Goal: Use online tool/utility: Utilize a website feature to perform a specific function

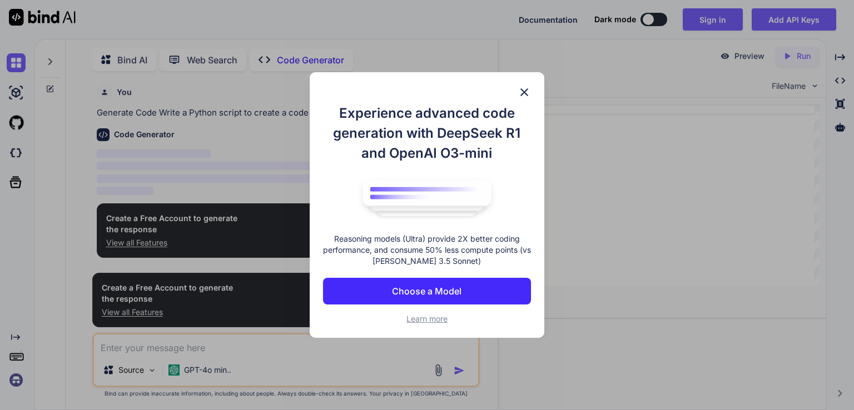
scroll to position [4, 0]
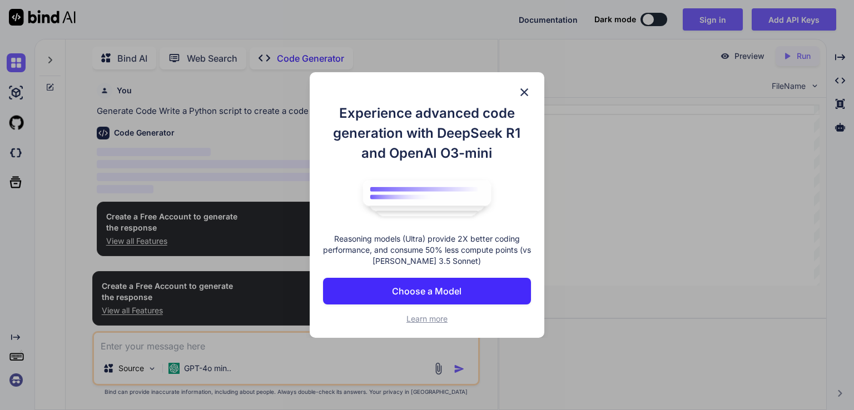
click at [519, 92] on img at bounding box center [523, 92] width 13 height 13
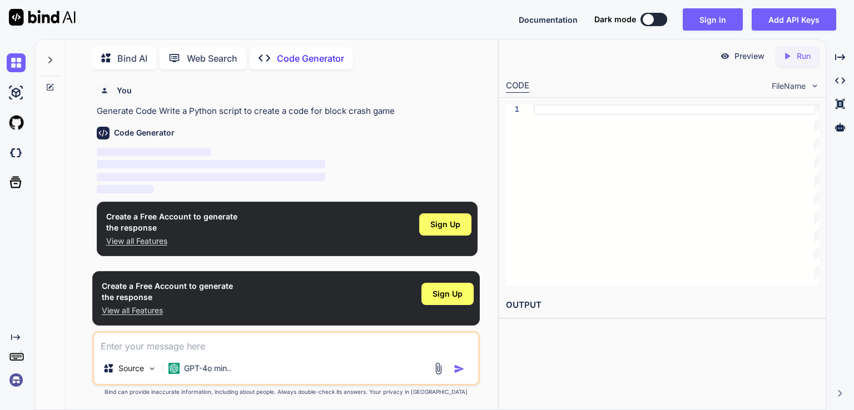
click at [647, 21] on div at bounding box center [647, 19] width 11 height 11
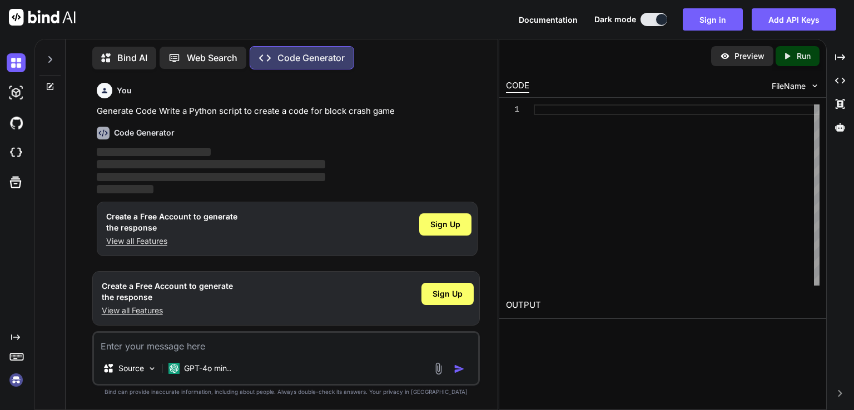
type textarea "x"
click at [200, 146] on p "‌" at bounding box center [287, 152] width 381 height 13
click at [233, 346] on textarea at bounding box center [286, 343] width 384 height 20
type textarea "c"
type textarea "x"
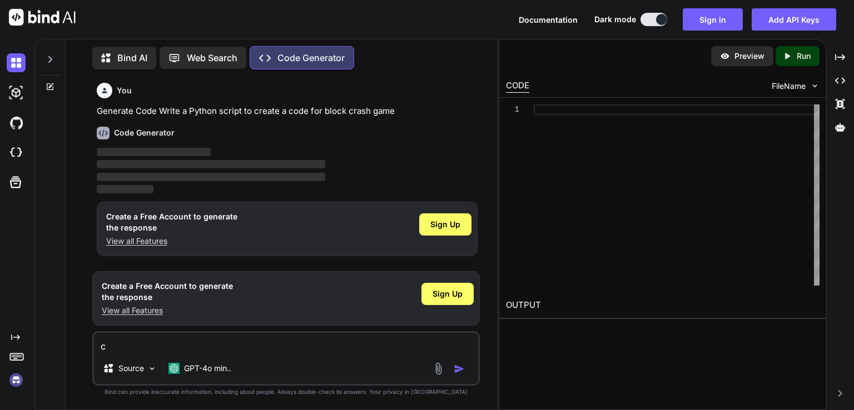
type textarea "cr"
type textarea "x"
type textarea "cre"
type textarea "x"
type textarea "crea"
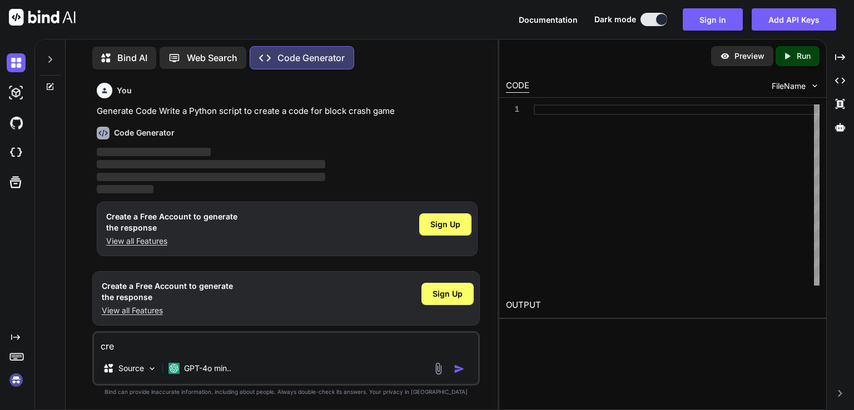
type textarea "x"
type textarea "creat"
type textarea "x"
type textarea "create"
type textarea "x"
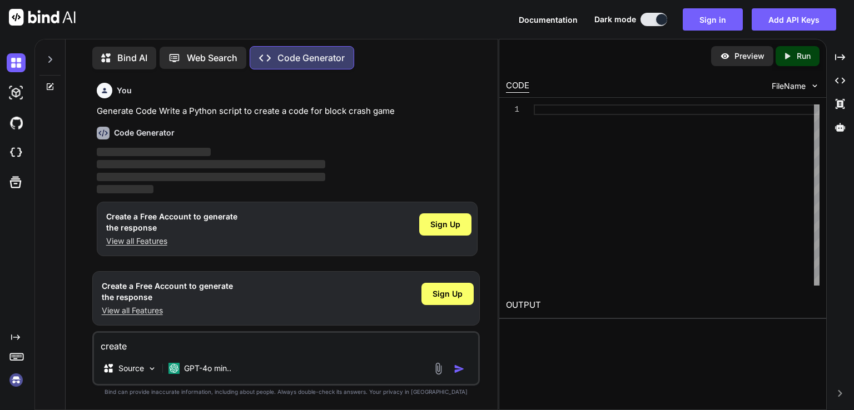
type textarea "create"
type textarea "x"
type textarea "create a"
type textarea "x"
type textarea "create a"
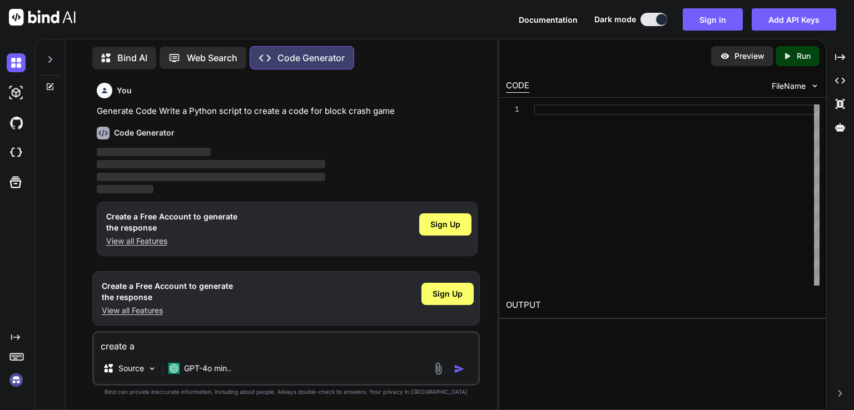
type textarea "x"
type textarea "create a c"
type textarea "x"
type textarea "create a co"
type textarea "x"
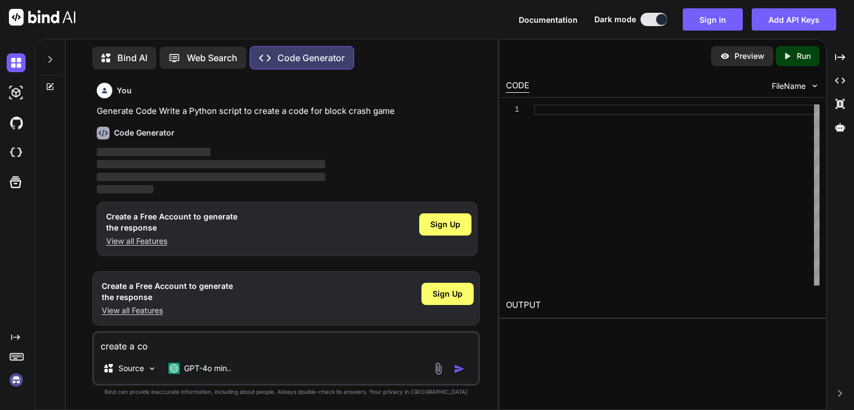
type textarea "create a cod"
type textarea "x"
type textarea "create a code"
type textarea "x"
type textarea "create a code"
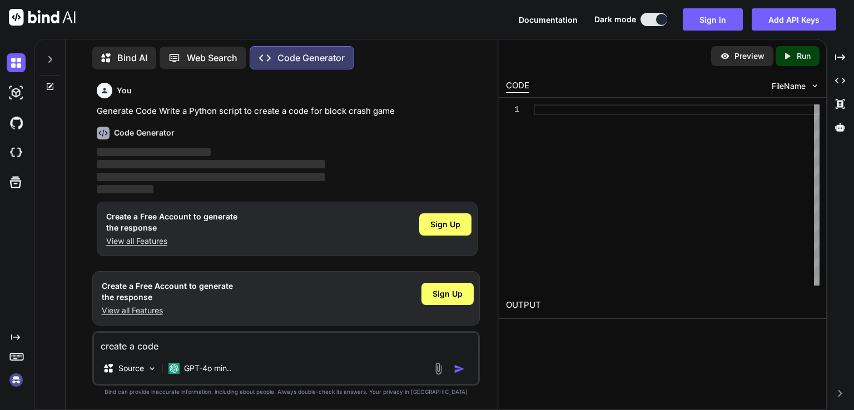
type textarea "x"
type textarea "create a code t"
type textarea "x"
type textarea "create a code to"
type textarea "x"
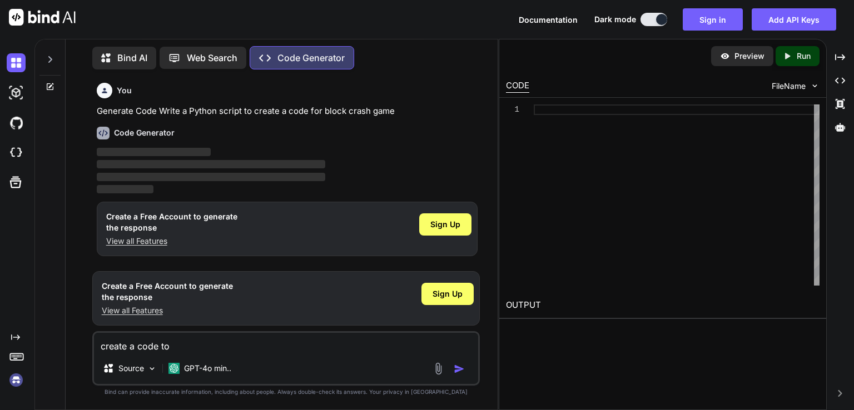
type textarea "create a code t"
type textarea "x"
type textarea "create a code"
type textarea "x"
type textarea "create a code f"
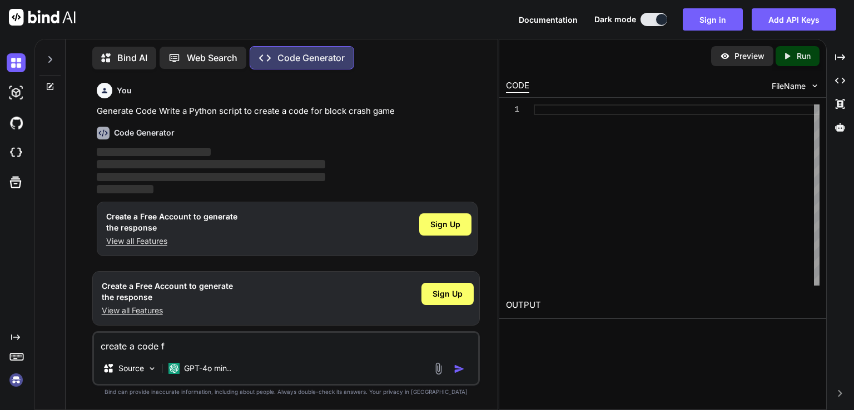
type textarea "x"
type textarea "create a code fo"
type textarea "x"
type textarea "create a code for"
type textarea "x"
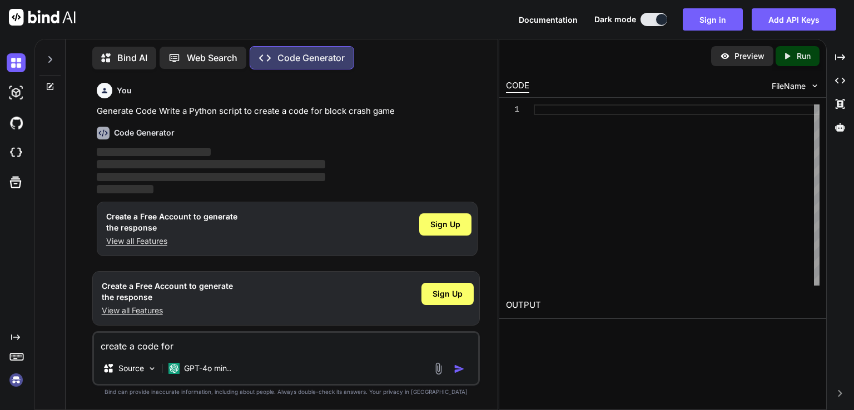
type textarea "create a code for"
type textarea "x"
type textarea "create a code for b"
type textarea "x"
type textarea "create a code for bl"
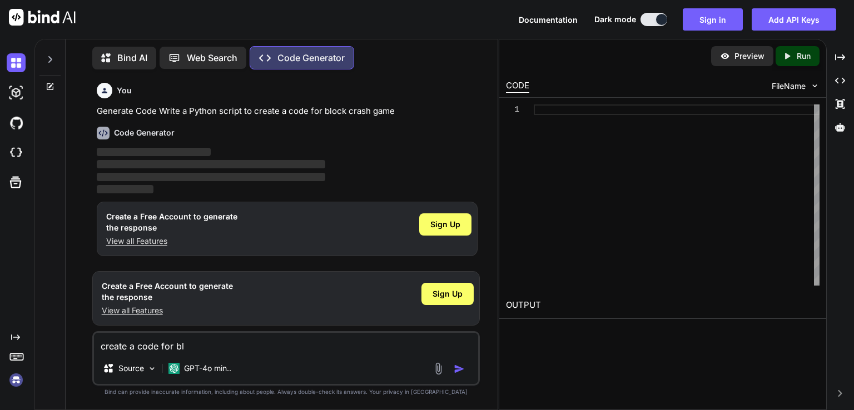
type textarea "x"
type textarea "create a code for blo"
type textarea "x"
type textarea "create a code for bloc"
type textarea "x"
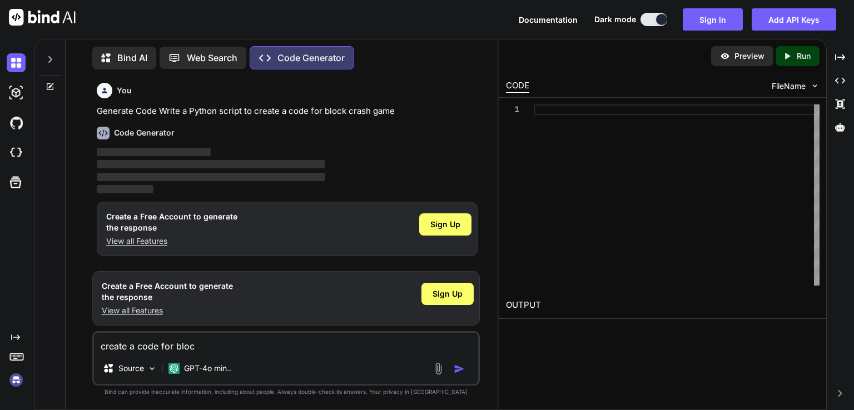
type textarea "create a code for block"
type textarea "x"
type textarea "create a code for block"
type textarea "x"
type textarea "create a code for block c"
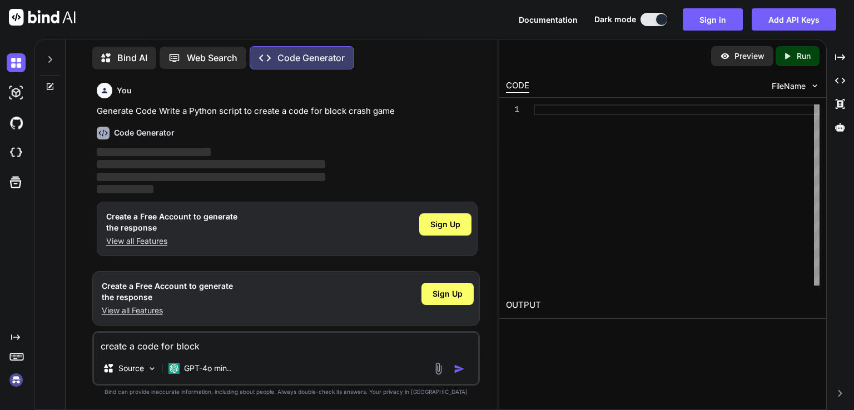
type textarea "x"
type textarea "create a code for block cr"
type textarea "x"
type textarea "create a code for block cra"
type textarea "x"
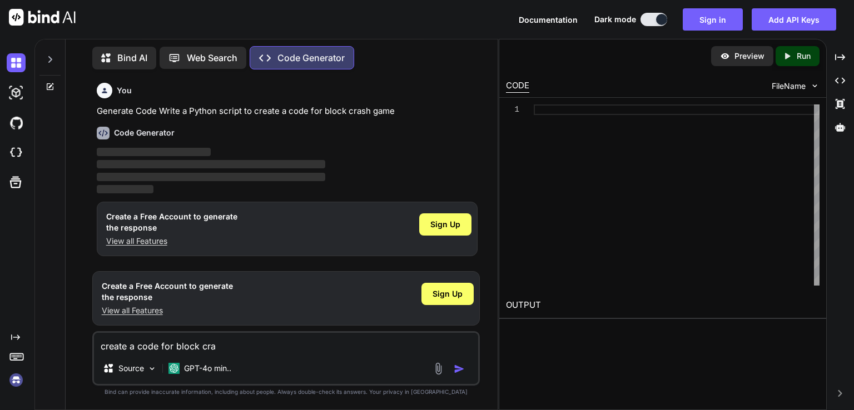
type textarea "create a code for block cras"
type textarea "x"
type textarea "create a code for block crash"
type textarea "x"
type textarea "create a code for block crash"
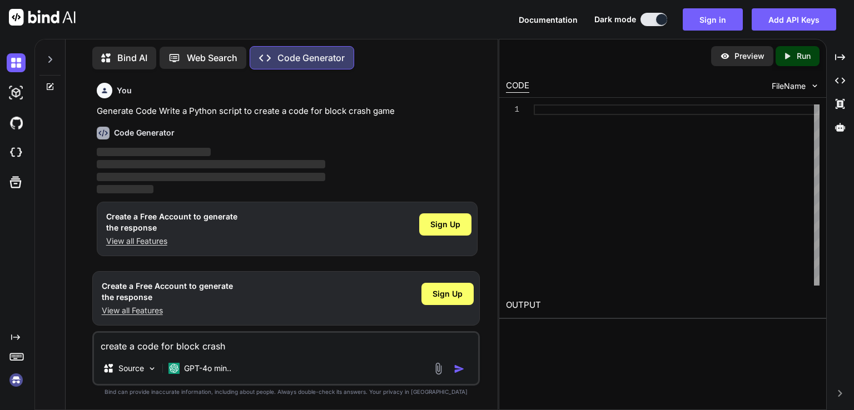
type textarea "x"
type textarea "create a code for block crash i"
type textarea "x"
type textarea "create a code for block crash in"
type textarea "x"
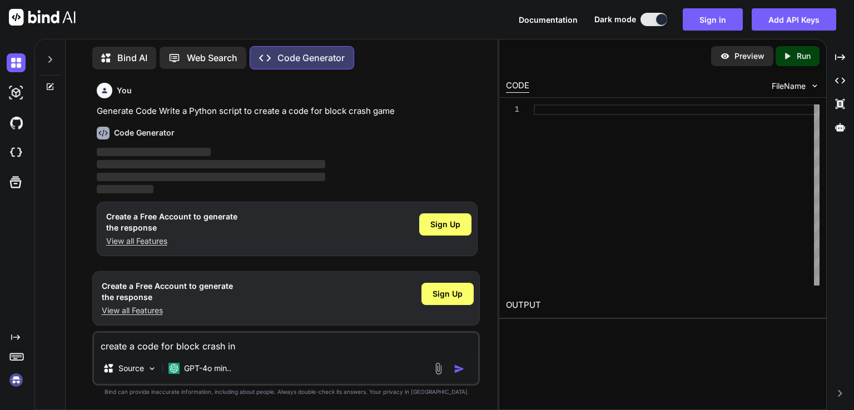
type textarea "create a code for block crash in"
type textarea "x"
type textarea "create a code for block crash in p"
type textarea "x"
type textarea "create a code for block crash in py"
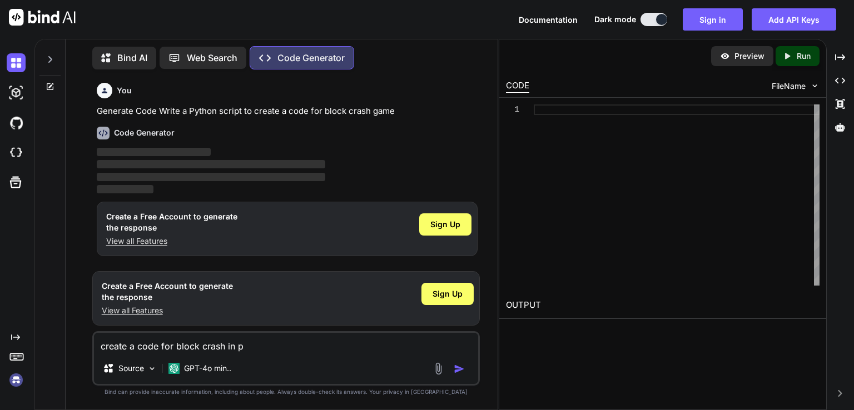
type textarea "x"
type textarea "create a code for block crash in pyt"
type textarea "x"
type textarea "create a code for block crash in [GEOGRAPHIC_DATA]"
type textarea "x"
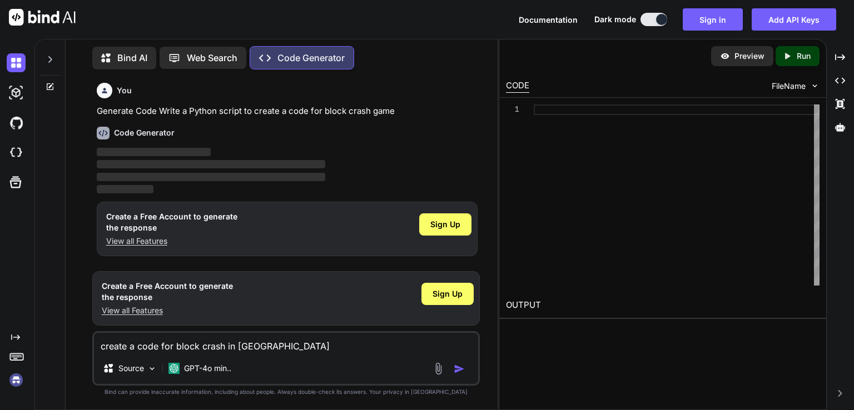
type textarea "create a code for block crash in pytho"
type textarea "x"
type textarea "create a code for block crash in python"
type textarea "x"
type textarea "create a code for block crash in python"
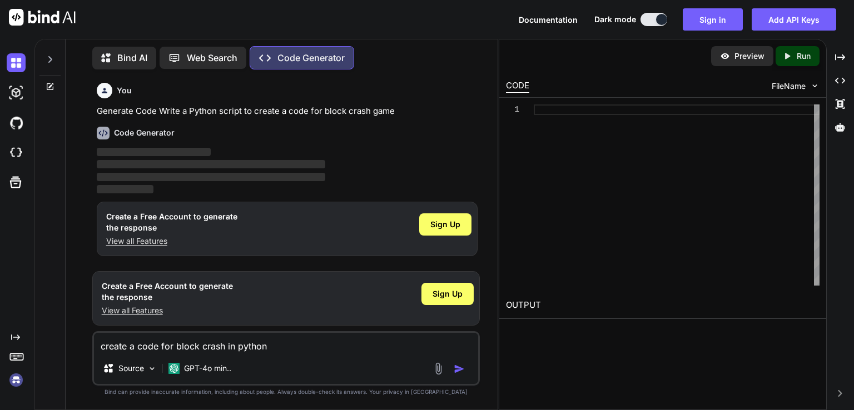
click at [455, 368] on img "button" at bounding box center [458, 368] width 11 height 11
click at [455, 367] on img "button" at bounding box center [458, 368] width 11 height 11
click at [316, 336] on textarea "create a code for block crash in python" at bounding box center [286, 343] width 384 height 20
click at [840, 388] on div "Created with Pixso. Created with Pixso. Created with Pixso. Created with Pixso." at bounding box center [840, 229] width 18 height 362
click at [849, 398] on div "Created with Pixso. Created with Pixso. Created with Pixso. Created with Pixso." at bounding box center [840, 229] width 18 height 362
